Goal: Information Seeking & Learning: Learn about a topic

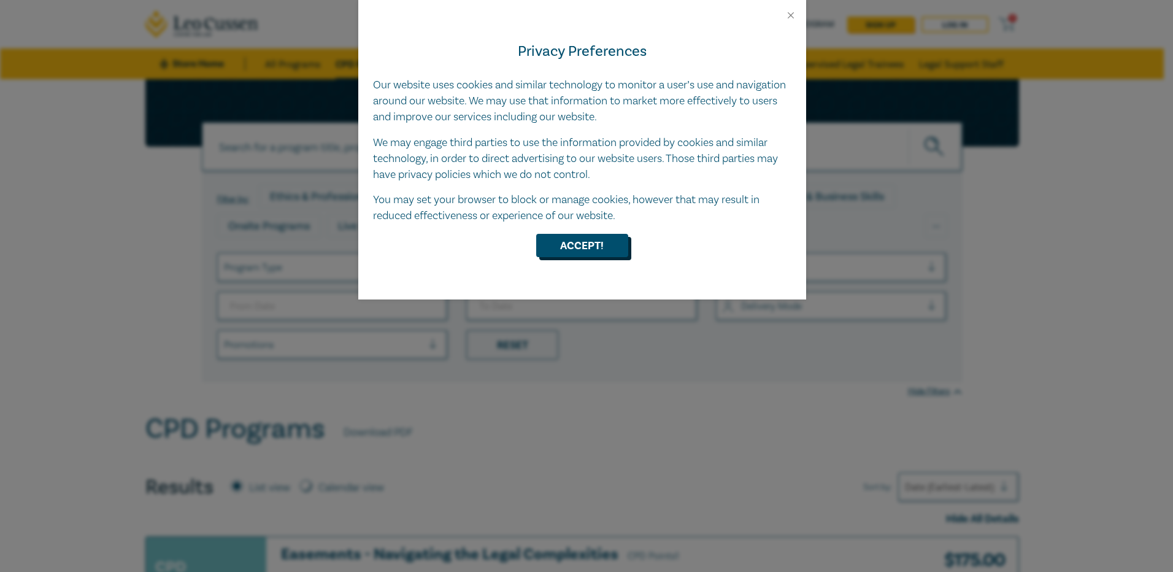
click at [610, 240] on button "Accept!" at bounding box center [582, 245] width 92 height 23
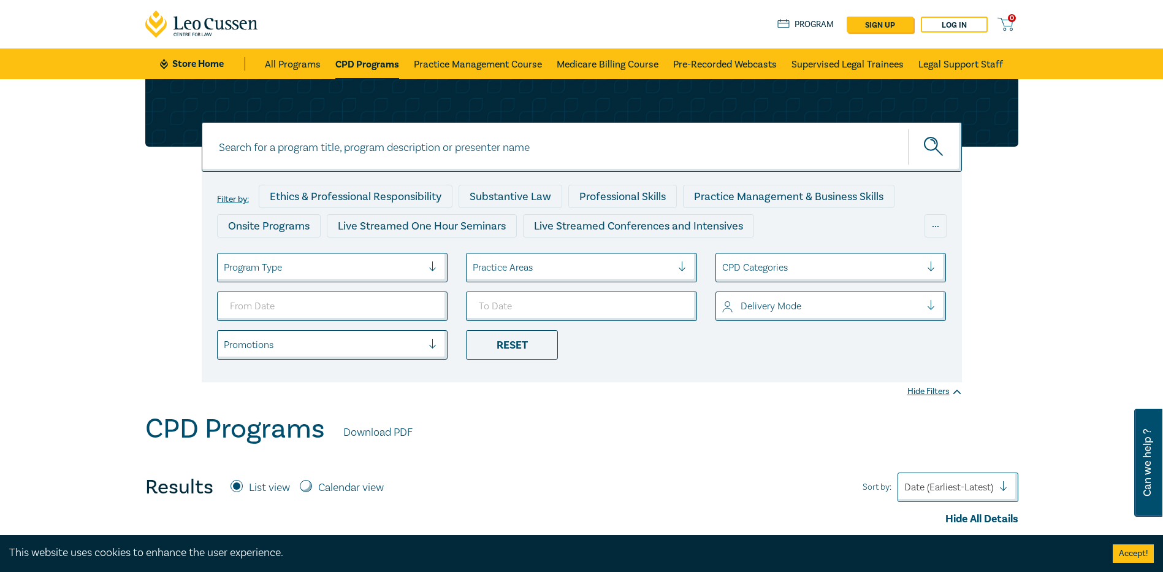
click at [368, 264] on div at bounding box center [323, 267] width 199 height 16
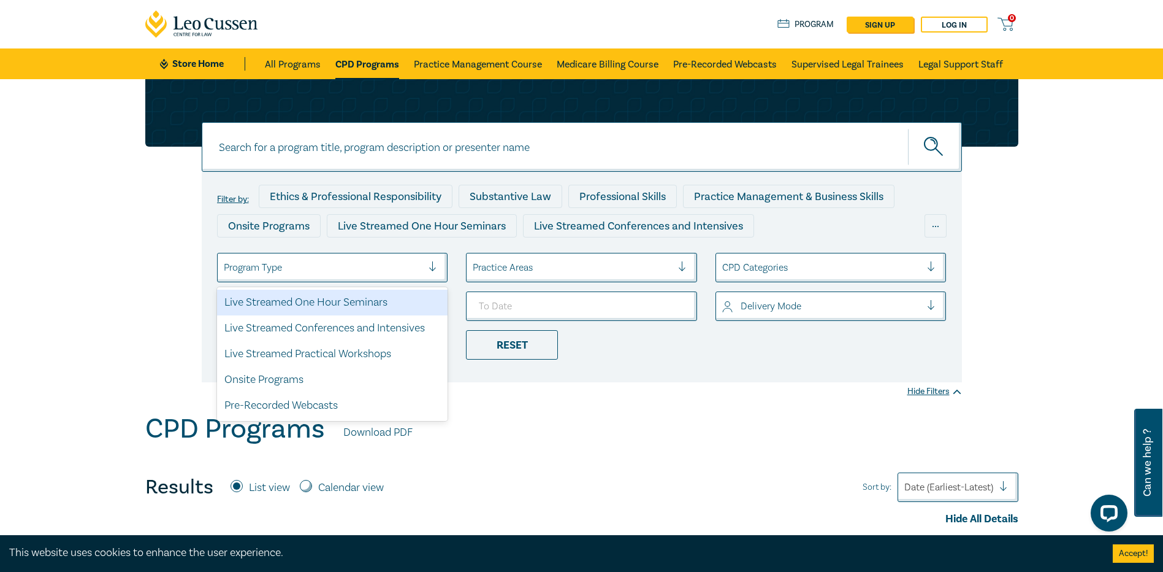
click at [519, 272] on div at bounding box center [572, 267] width 199 height 16
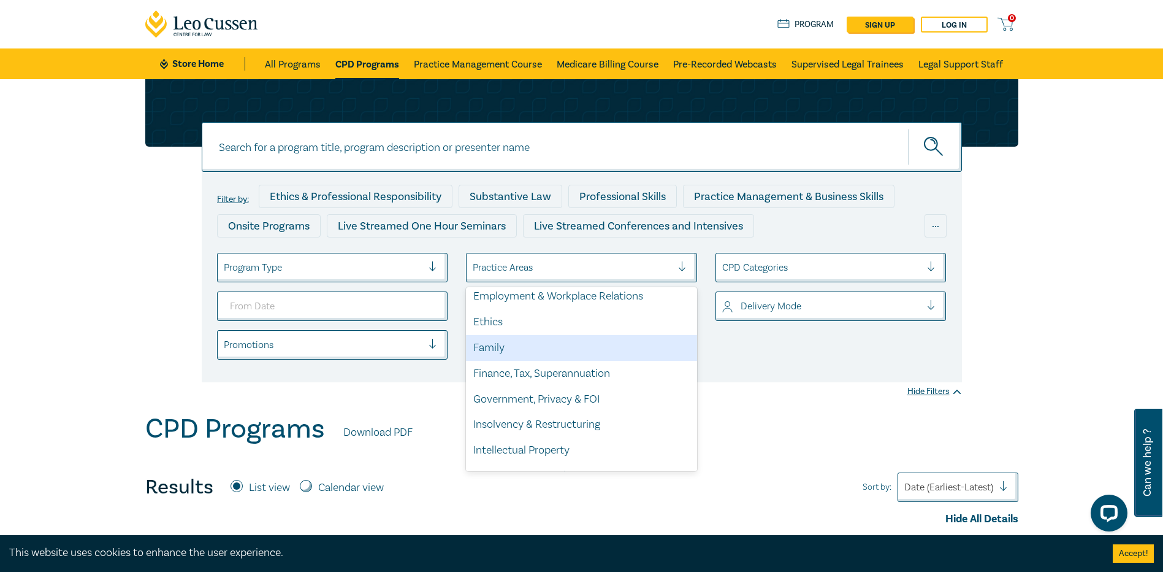
scroll to position [123, 0]
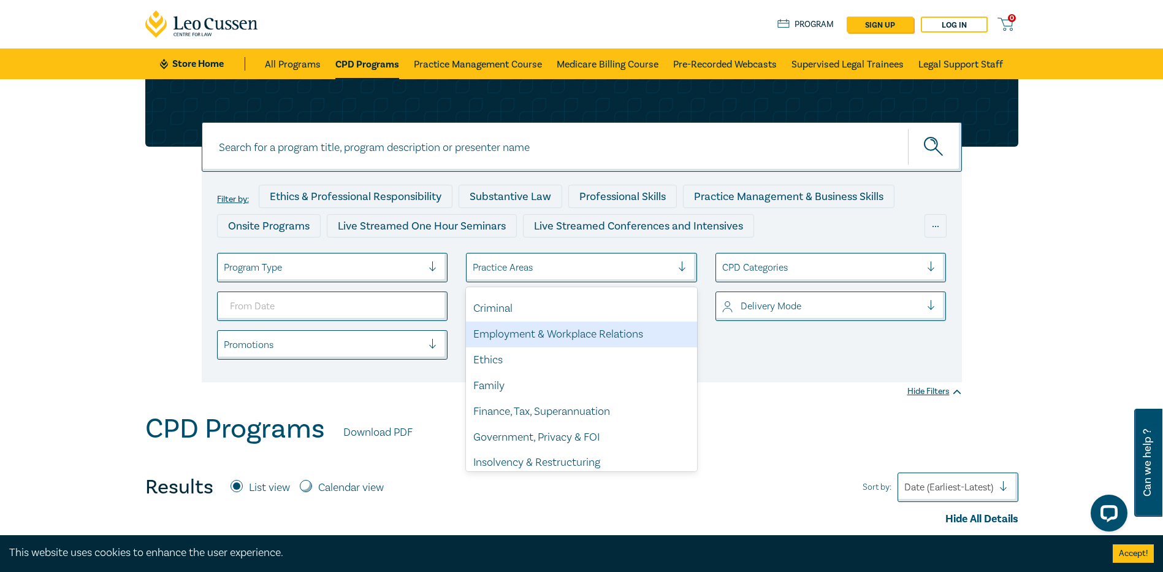
click at [556, 336] on div "Employment & Workplace Relations" at bounding box center [581, 334] width 231 height 26
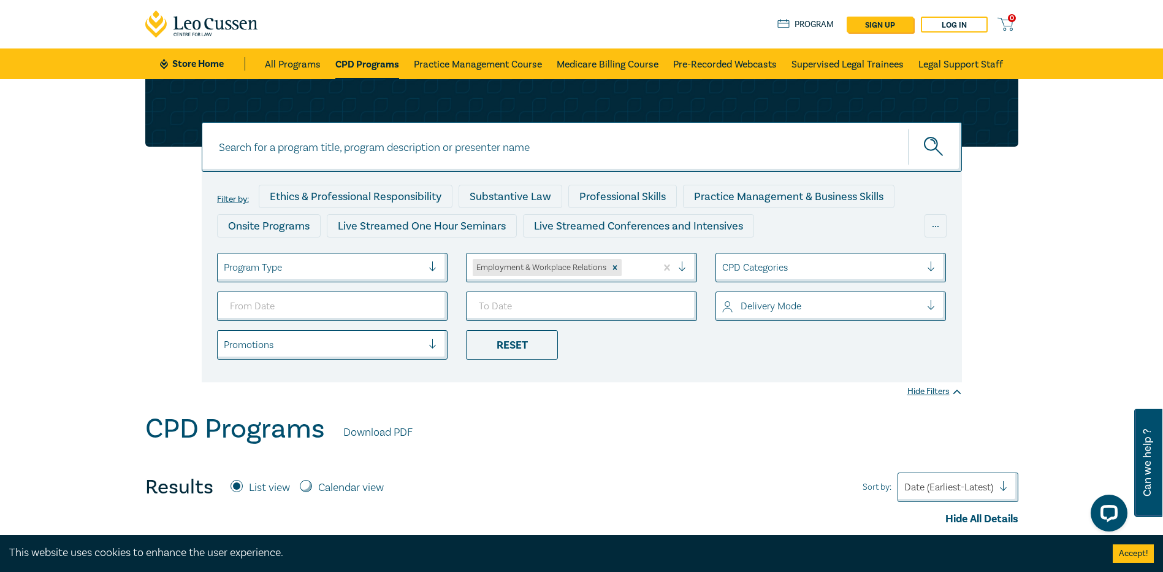
click at [775, 267] on div at bounding box center [821, 267] width 199 height 16
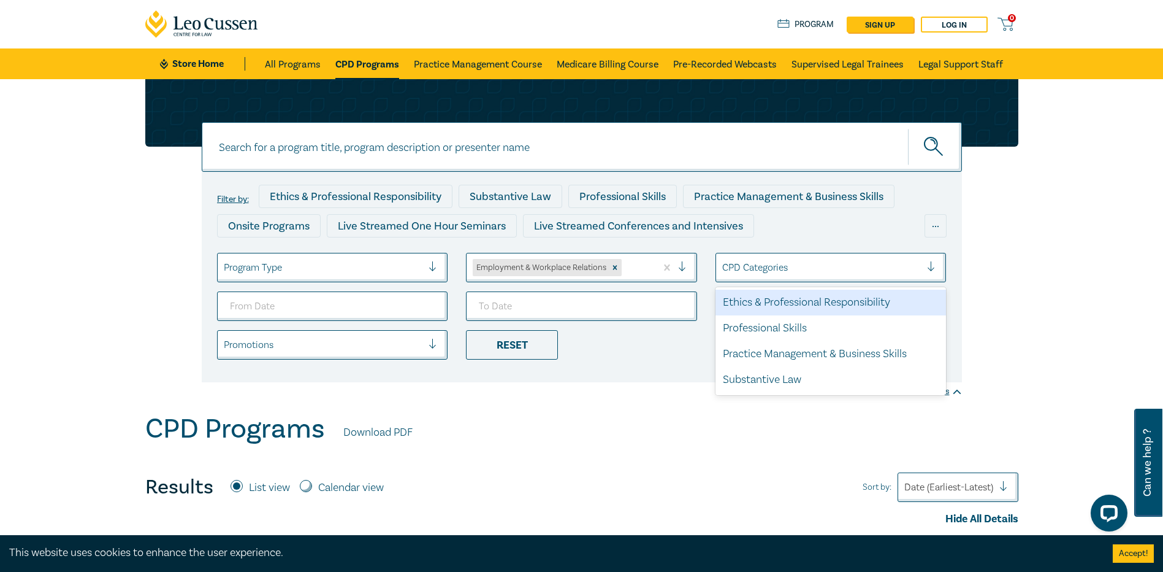
click at [812, 302] on div "Ethics & Professional Responsibility" at bounding box center [831, 302] width 231 height 26
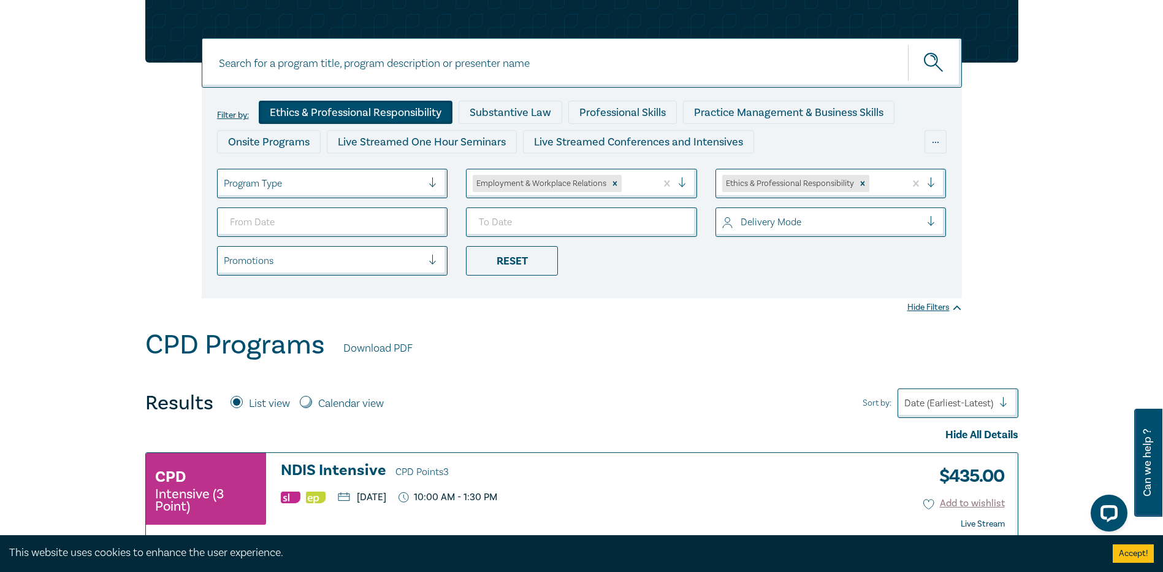
scroll to position [245, 0]
